Goal: Information Seeking & Learning: Understand process/instructions

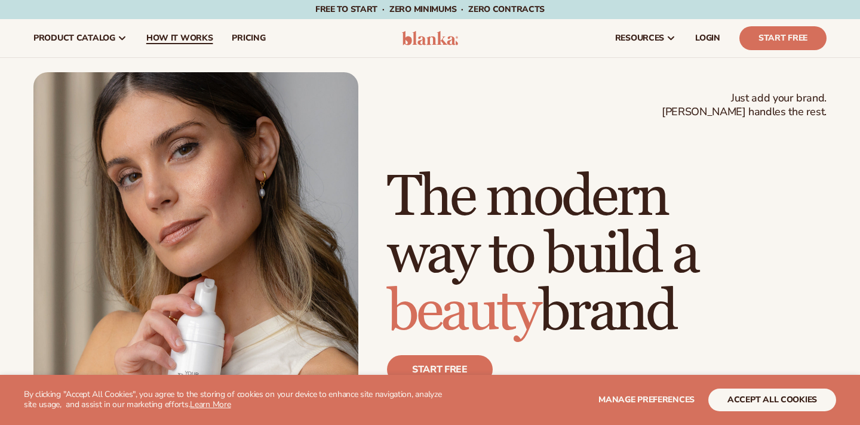
click at [184, 41] on span "How It Works" at bounding box center [179, 38] width 67 height 10
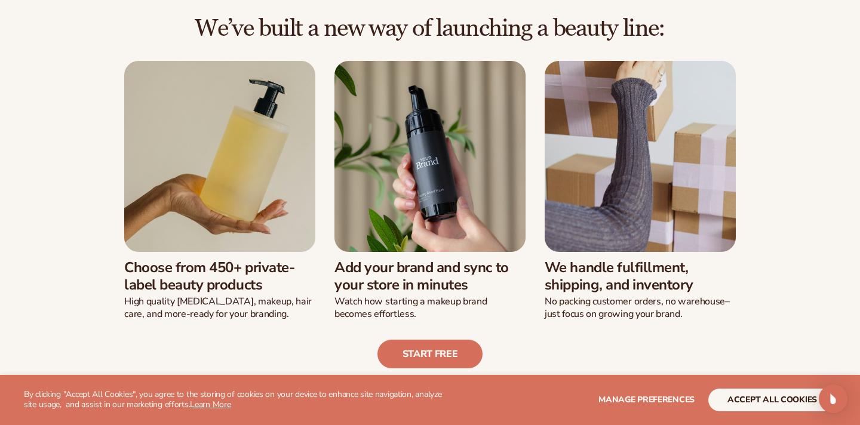
scroll to position [282, 0]
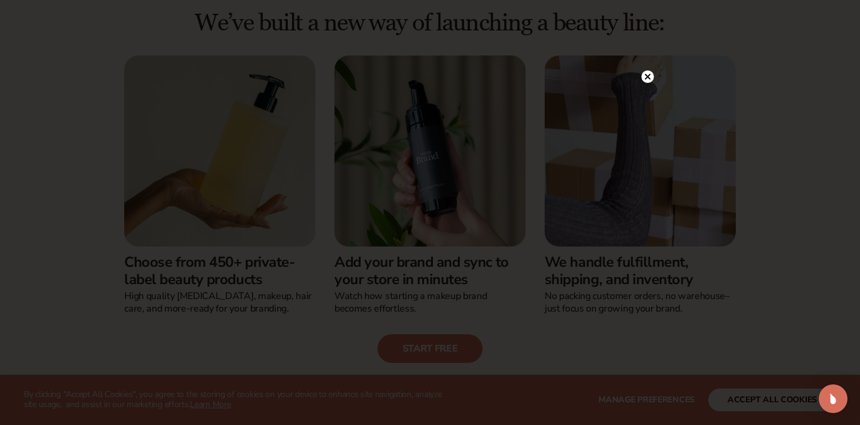
click at [652, 55] on div at bounding box center [430, 212] width 860 height 425
click at [647, 70] on div at bounding box center [648, 76] width 13 height 21
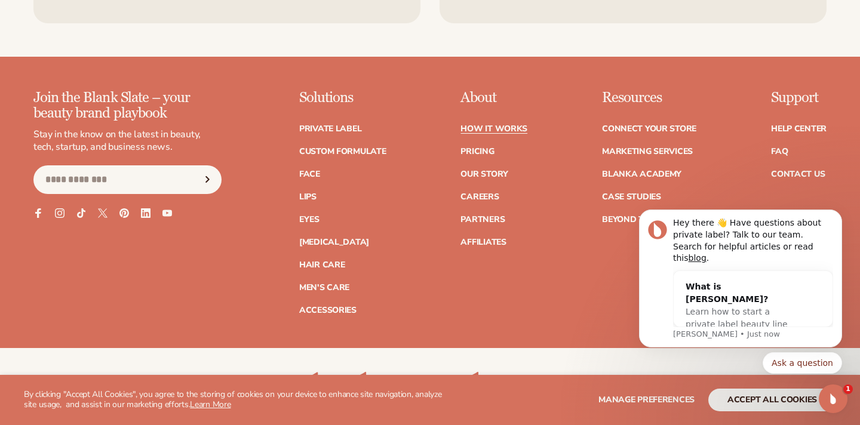
scroll to position [0, 0]
click at [779, 403] on button "accept all cookies" at bounding box center [772, 400] width 128 height 23
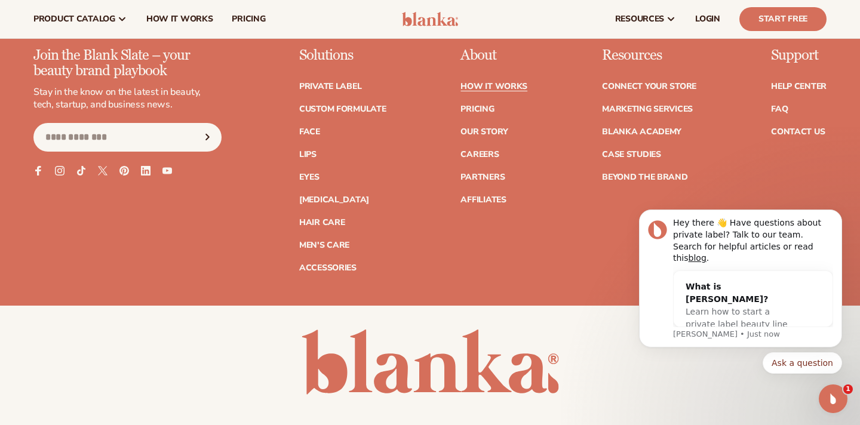
scroll to position [2946, 0]
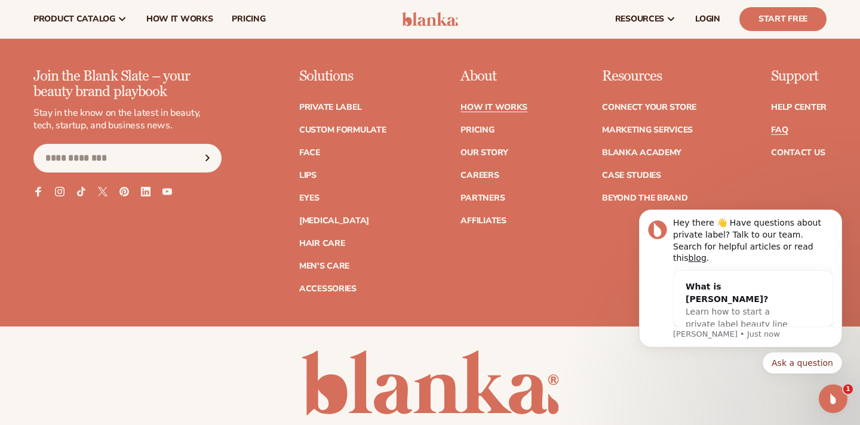
click at [786, 126] on link "FAQ" at bounding box center [779, 130] width 17 height 8
